Goal: Check status: Check status

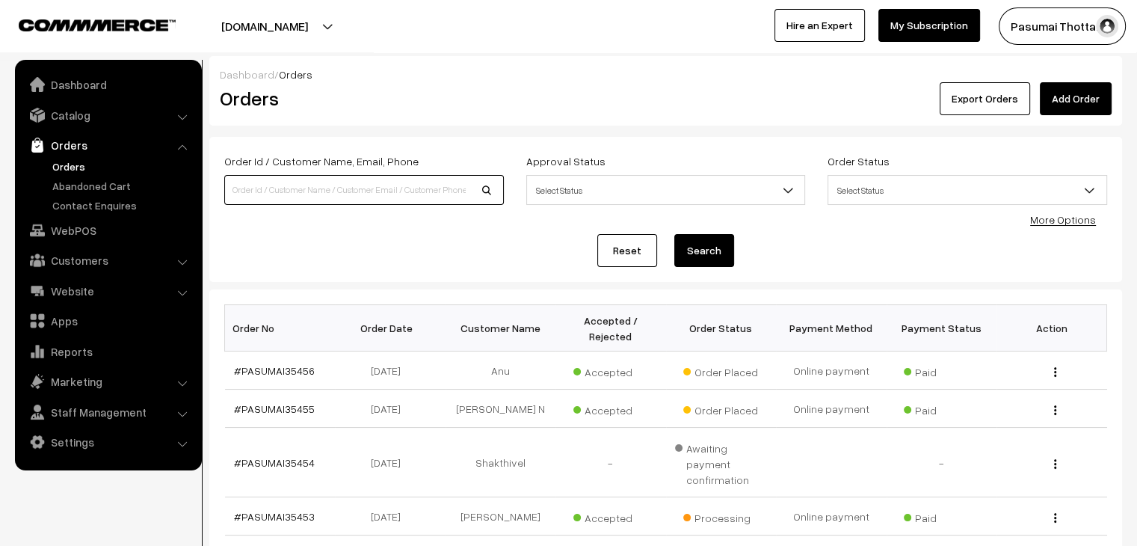
click at [285, 188] on input at bounding box center [364, 190] width 280 height 30
type input "9597039768"
click at [674, 234] on button "Search" at bounding box center [704, 250] width 60 height 33
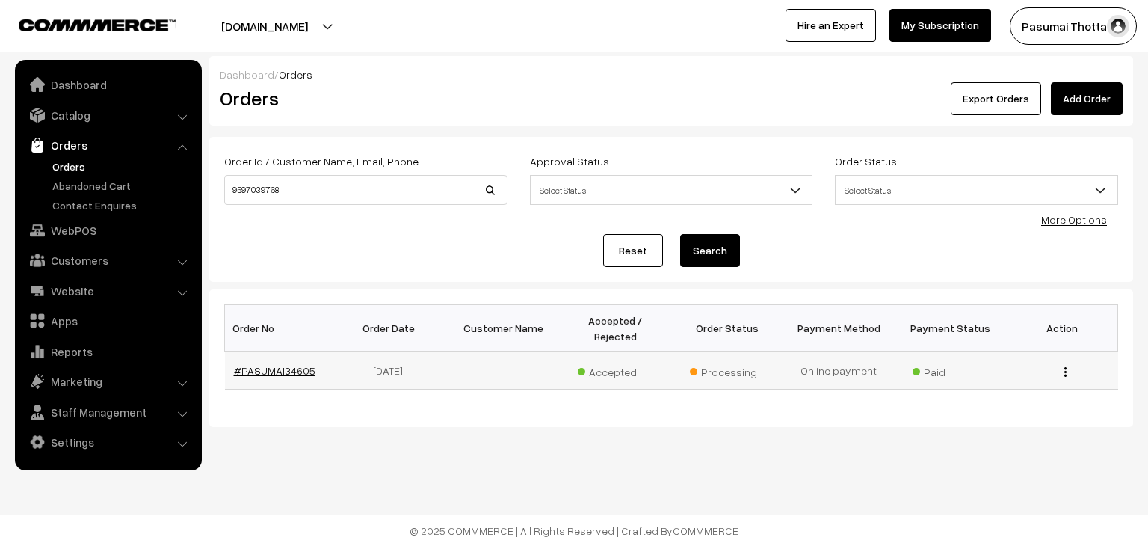
drag, startPoint x: 267, startPoint y: 360, endPoint x: 248, endPoint y: 359, distance: 18.7
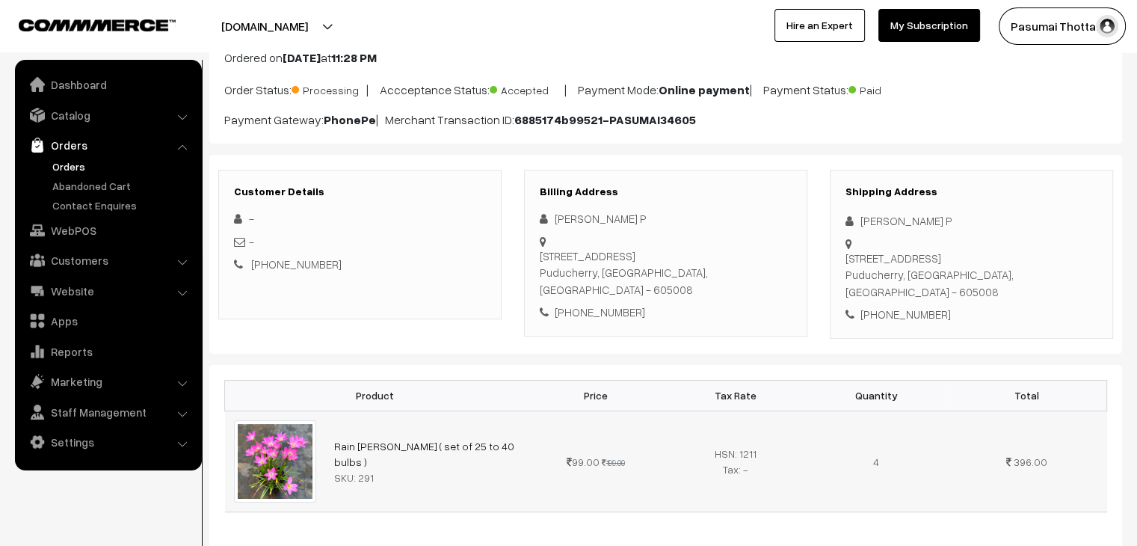
scroll to position [150, 0]
